Goal: Register for event/course

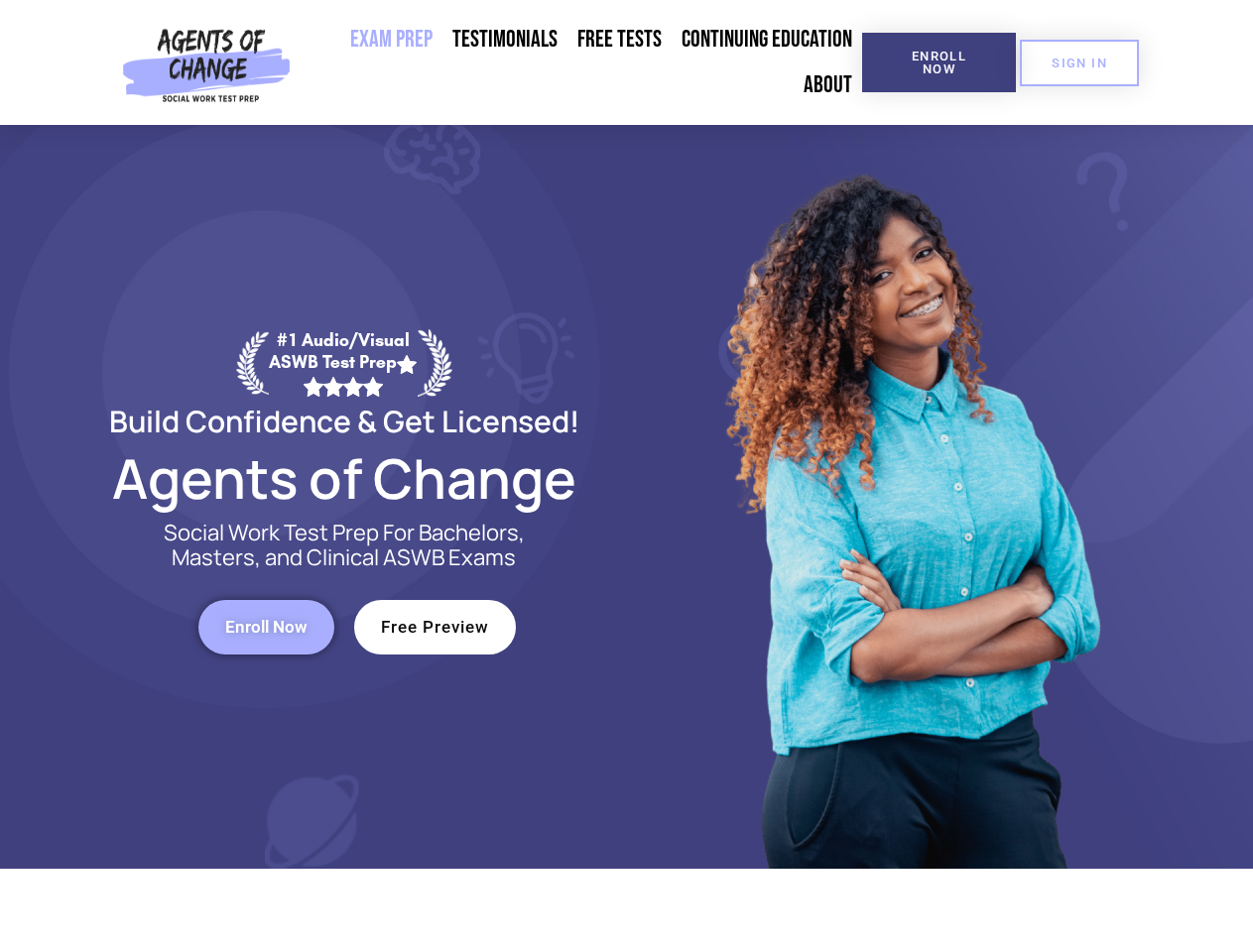
click at [627, 476] on div at bounding box center [910, 497] width 565 height 744
click at [939, 62] on span "Enroll Now" at bounding box center [939, 62] width 90 height 26
click at [1079, 62] on span "SIGN IN" at bounding box center [1079, 62] width 56 height 13
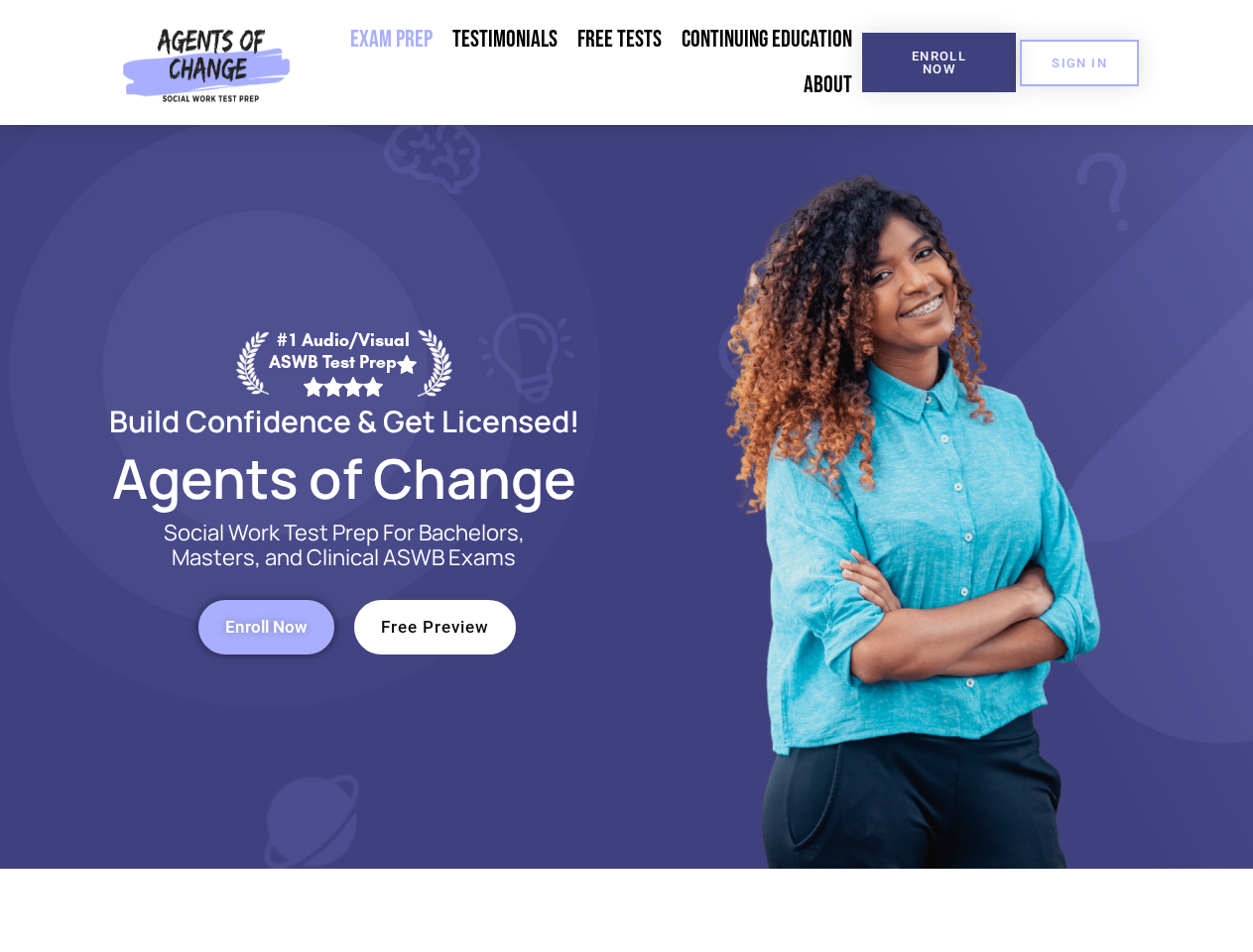
click at [266, 627] on span "Enroll Now" at bounding box center [266, 627] width 82 height 17
click at [435, 627] on span "Free Preview" at bounding box center [435, 627] width 108 height 17
